Goal: Browse casually: Explore the website without a specific task or goal

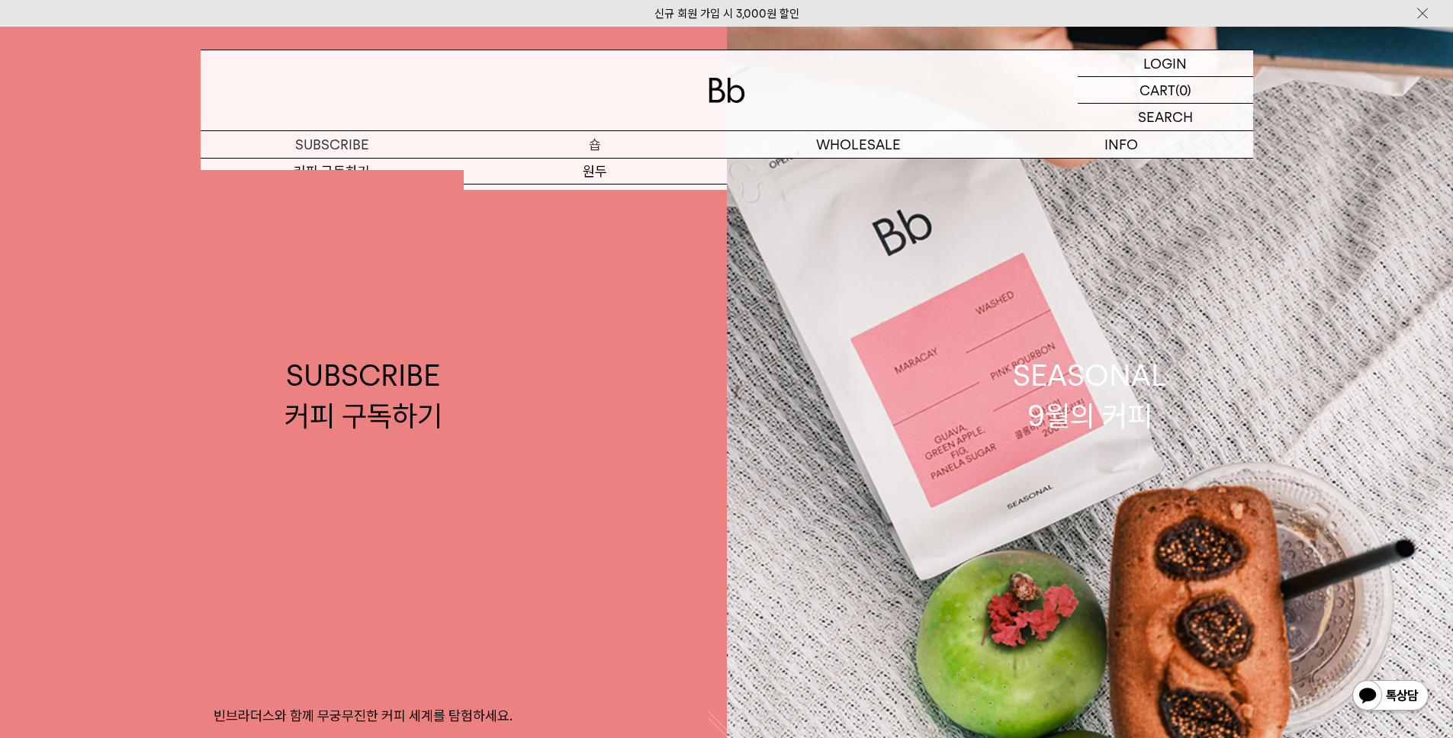
click at [601, 139] on p "숍" at bounding box center [595, 144] width 263 height 27
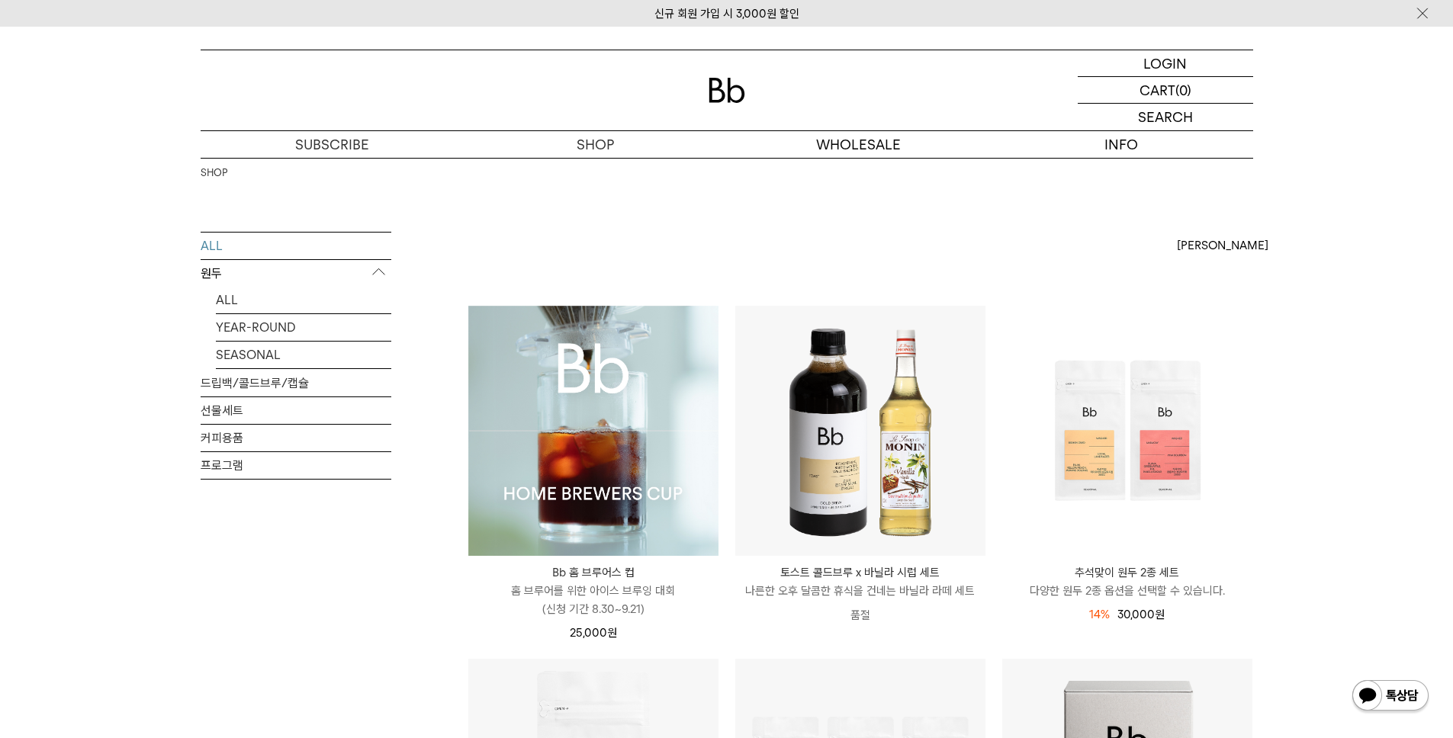
drag, startPoint x: 282, startPoint y: 14, endPoint x: 982, endPoint y: 17, distance: 700.2
click at [982, 17] on div "신규 회원 가입 시 3,000원 할인" at bounding box center [726, 13] width 1453 height 27
click at [617, 375] on img at bounding box center [593, 431] width 250 height 250
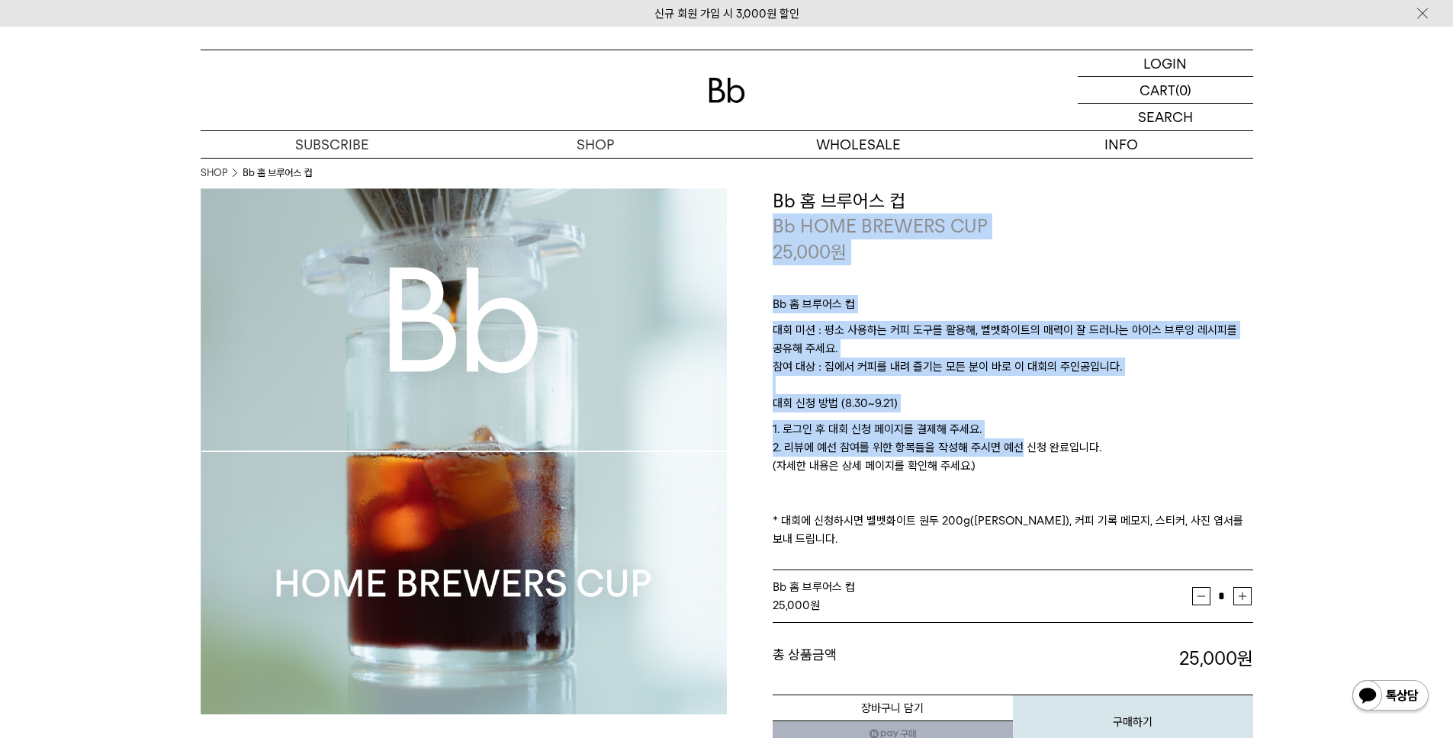
drag, startPoint x: 950, startPoint y: 200, endPoint x: 1010, endPoint y: 460, distance: 266.8
click at [1010, 460] on div "**********" at bounding box center [1013, 468] width 481 height 561
click at [1010, 457] on p "1. 로그인 후 대회 신청 페이지를 결제해 주세요. 2. 리뷰에 예선 참여를 위한 항목들을 작성해 주시면 예선 신청 완료입니다. (자세한 내용…" at bounding box center [1013, 484] width 481 height 128
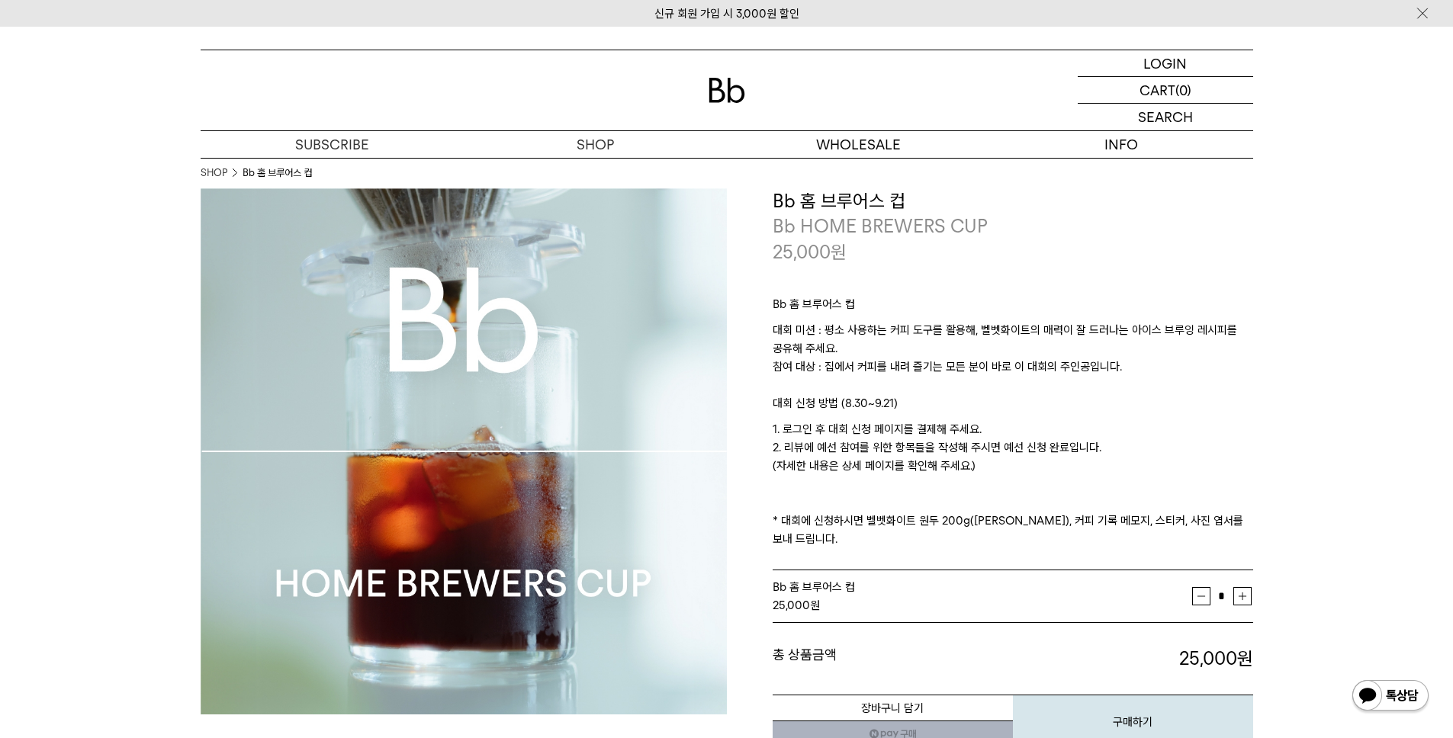
drag, startPoint x: 1061, startPoint y: 466, endPoint x: 775, endPoint y: 199, distance: 391.3
click at [775, 199] on div "**********" at bounding box center [1013, 468] width 481 height 561
click at [775, 199] on h3 "Bb 홈 브루어스 컵" at bounding box center [1013, 201] width 481 height 26
drag, startPoint x: 761, startPoint y: 201, endPoint x: 1068, endPoint y: 467, distance: 406.1
click at [1068, 467] on div "**********" at bounding box center [990, 468] width 526 height 561
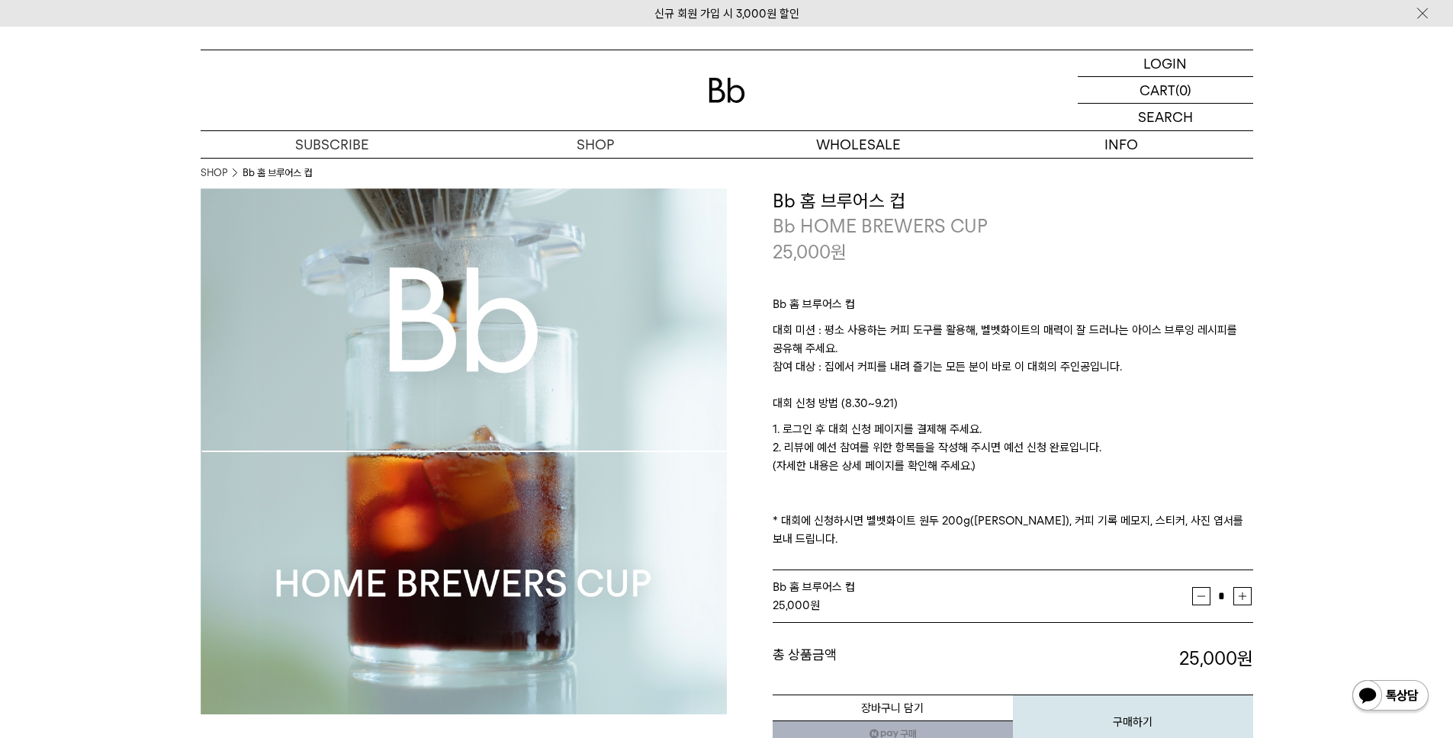
click at [1068, 467] on p "1. 로그인 후 대회 신청 페이지를 결제해 주세요. 2. 리뷰에 예선 참여를 위한 항목들을 작성해 주시면 예선 신청 완료입니다. (자세한 내용…" at bounding box center [1013, 484] width 481 height 128
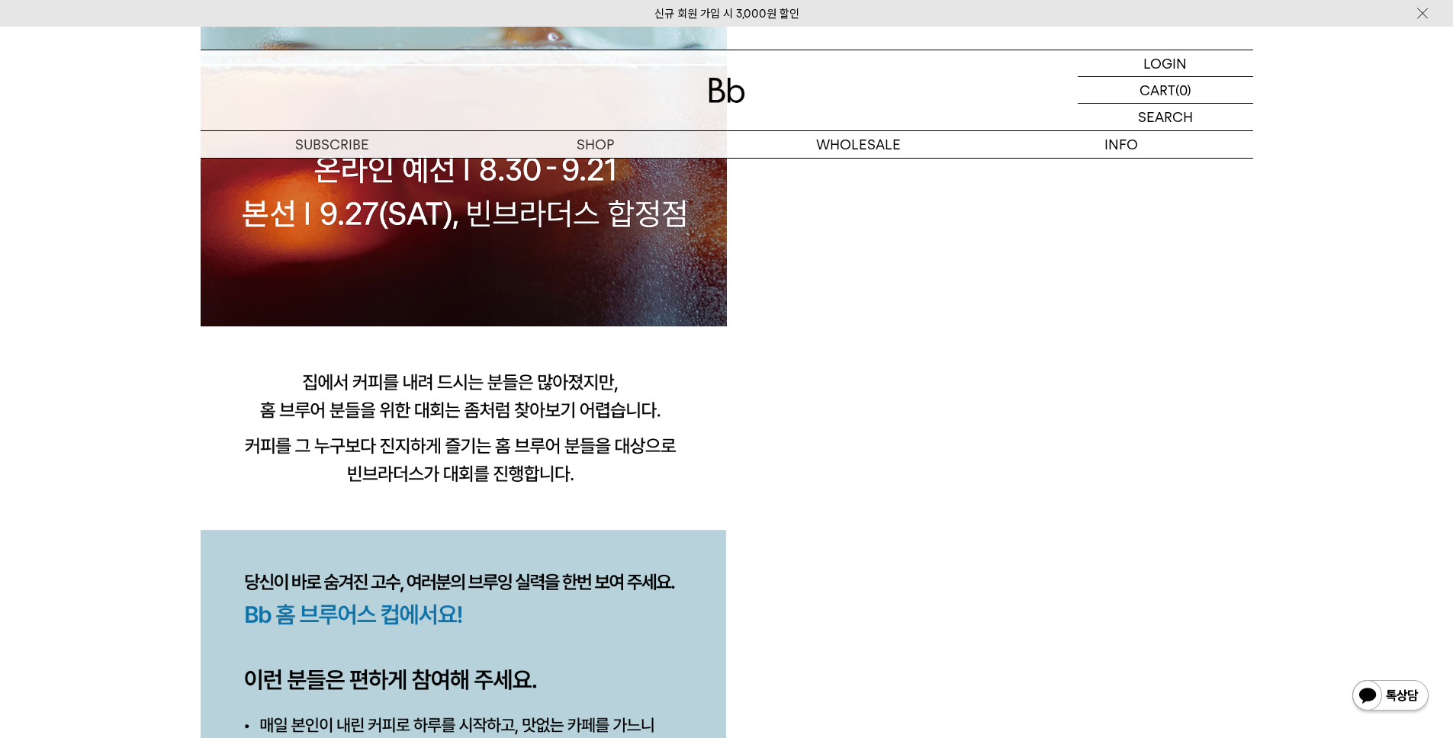
scroll to position [1417, 0]
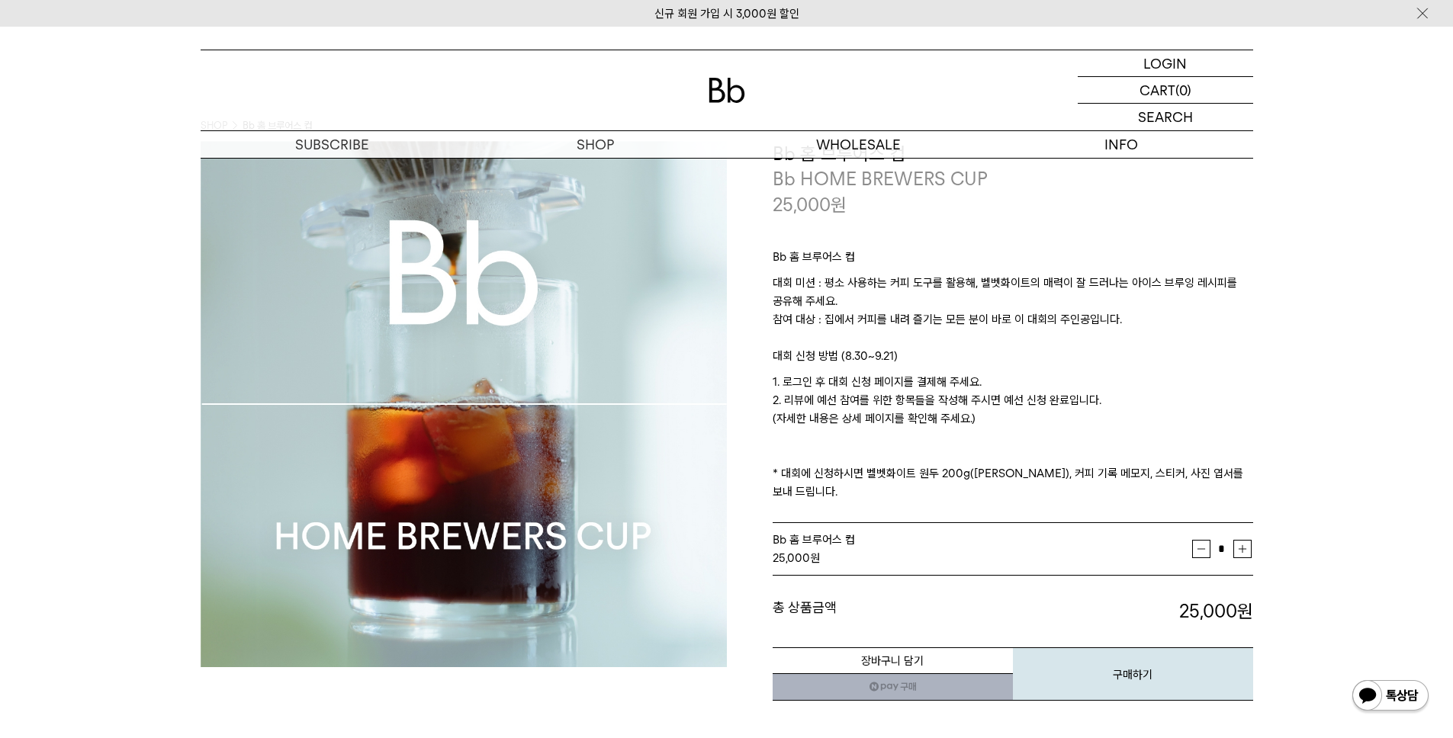
scroll to position [0, 0]
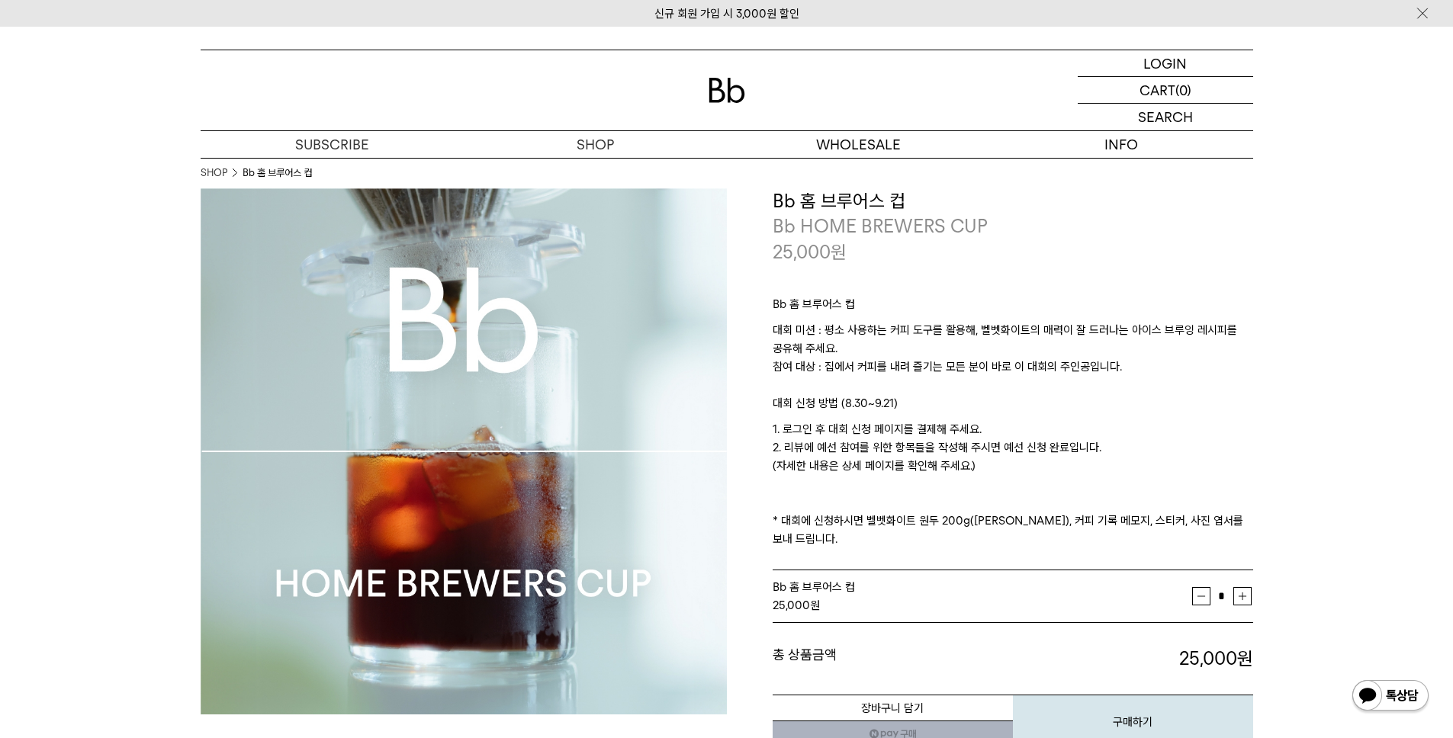
click at [743, 89] on img at bounding box center [727, 90] width 37 height 25
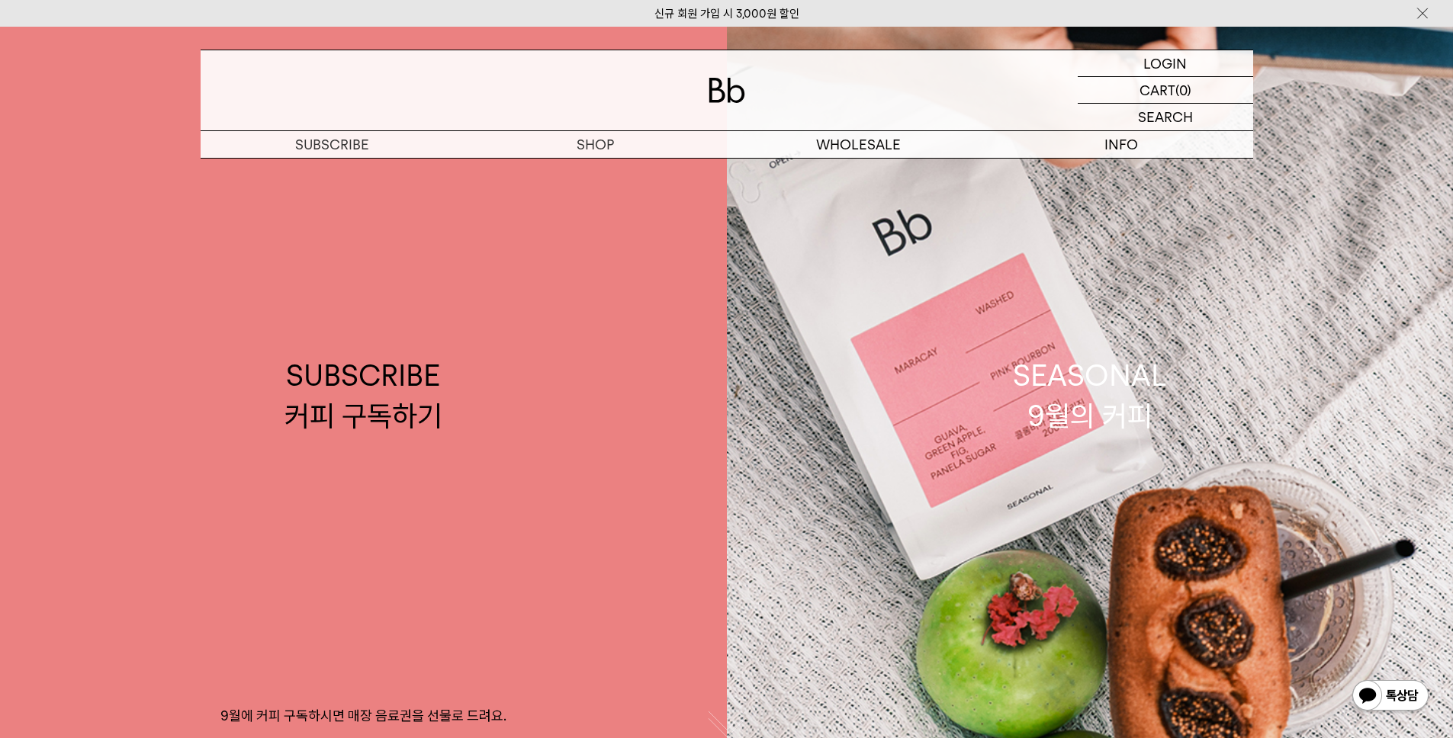
click at [0, 0] on p "숍" at bounding box center [0, 0] width 0 height 0
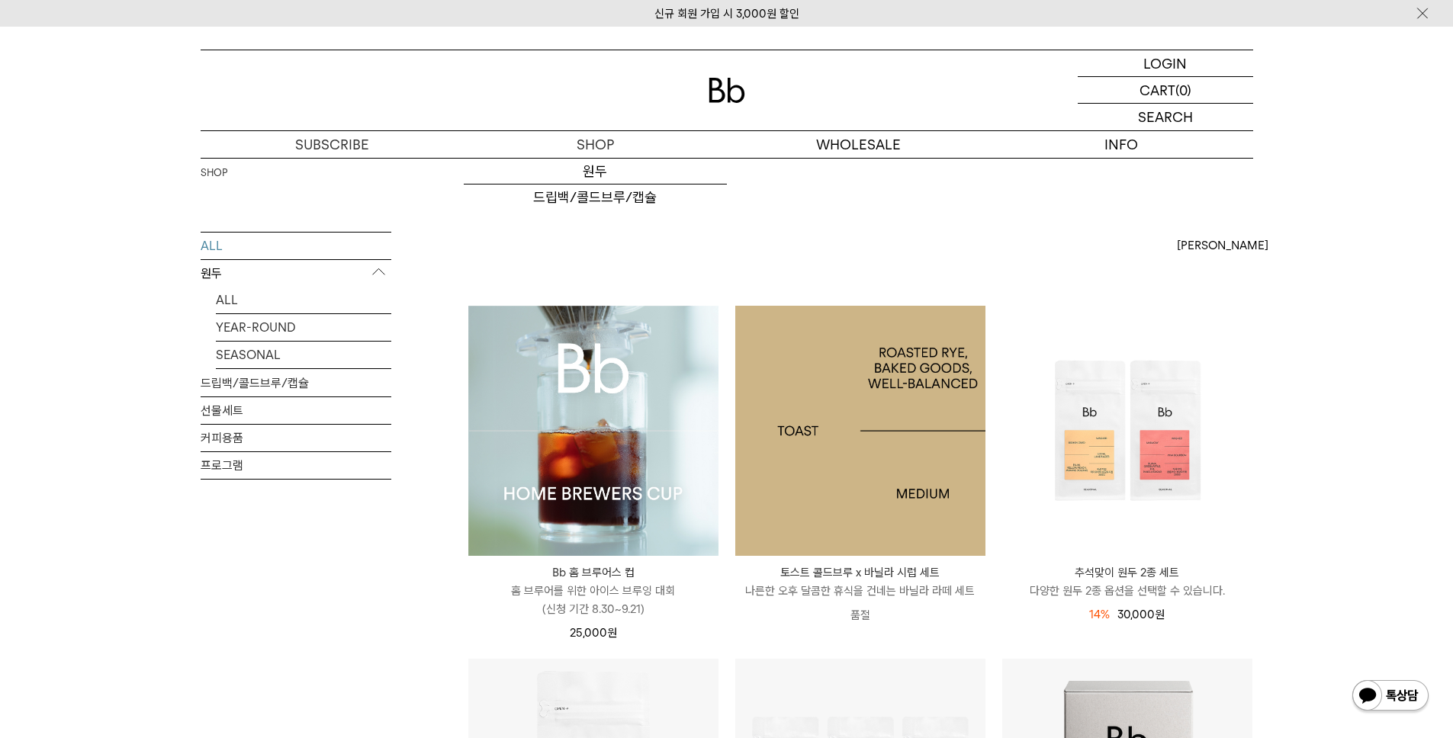
click at [0, 0] on img at bounding box center [0, 0] width 0 height 0
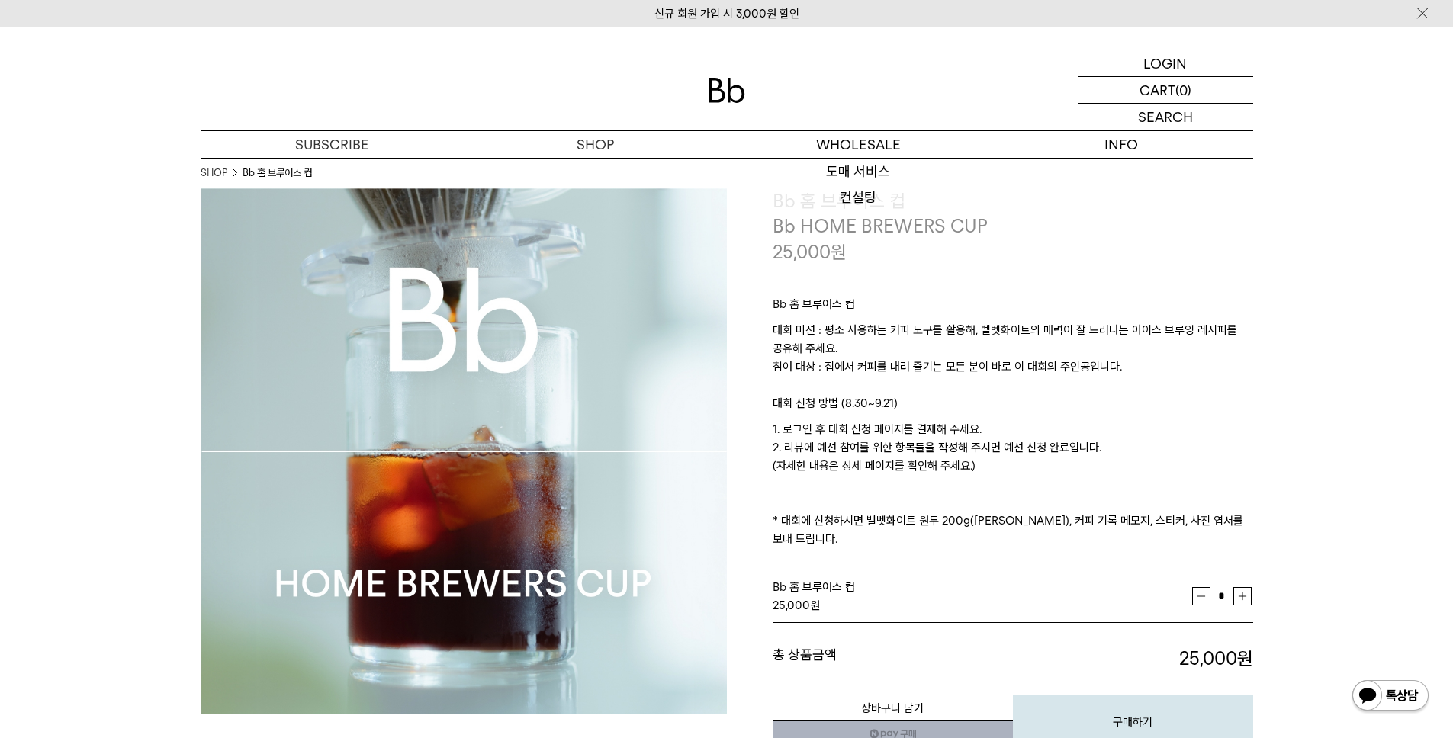
click at [715, 91] on img at bounding box center [727, 90] width 37 height 25
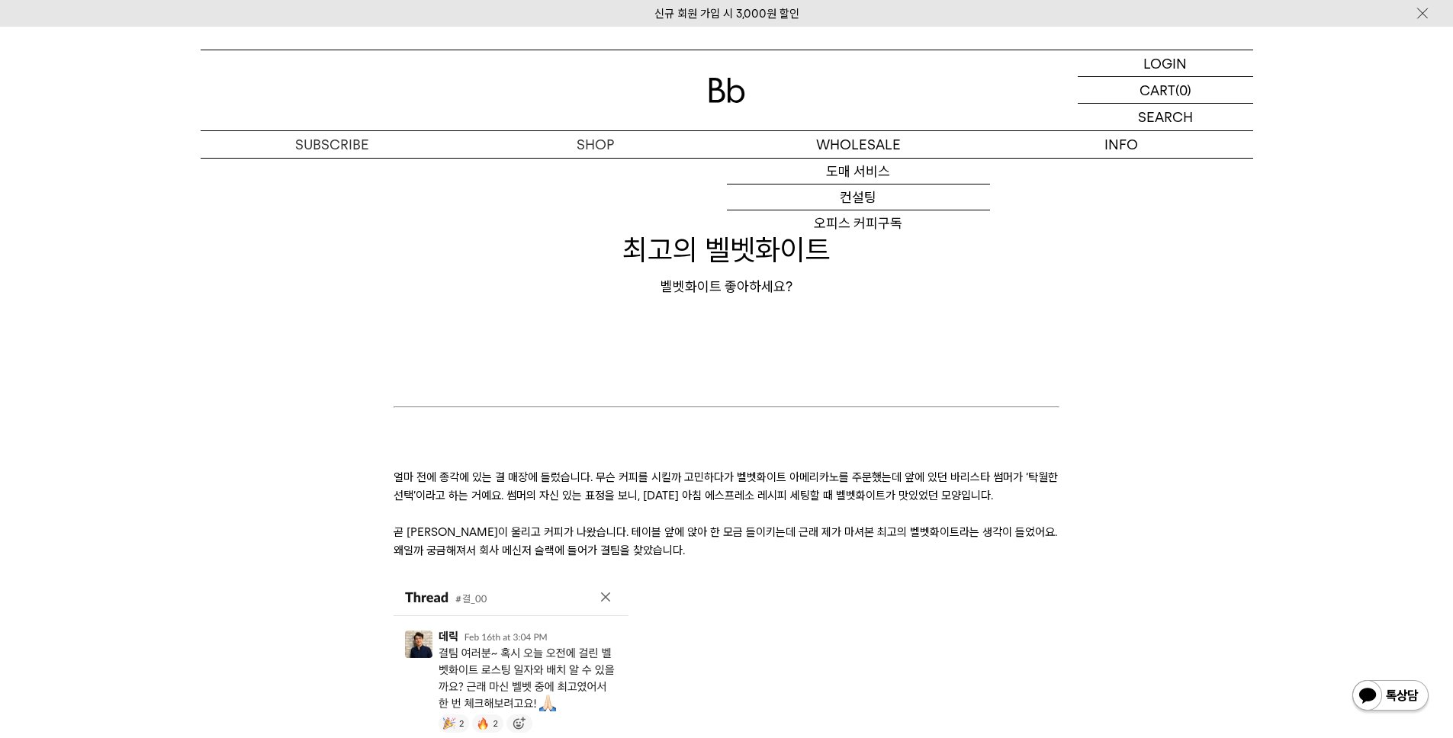
click at [719, 85] on img at bounding box center [727, 90] width 37 height 25
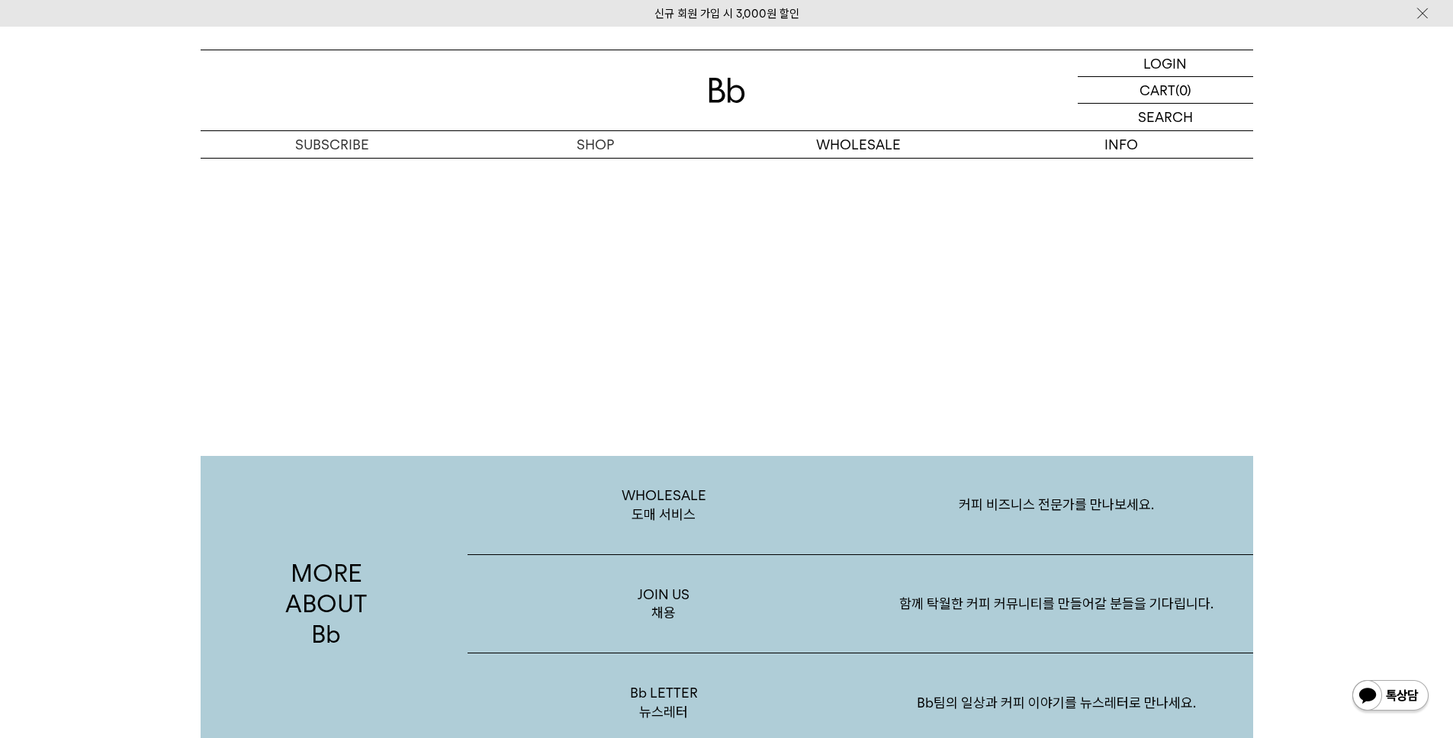
scroll to position [2669, 0]
